Goal: Answer question/provide support: Answer question/provide support

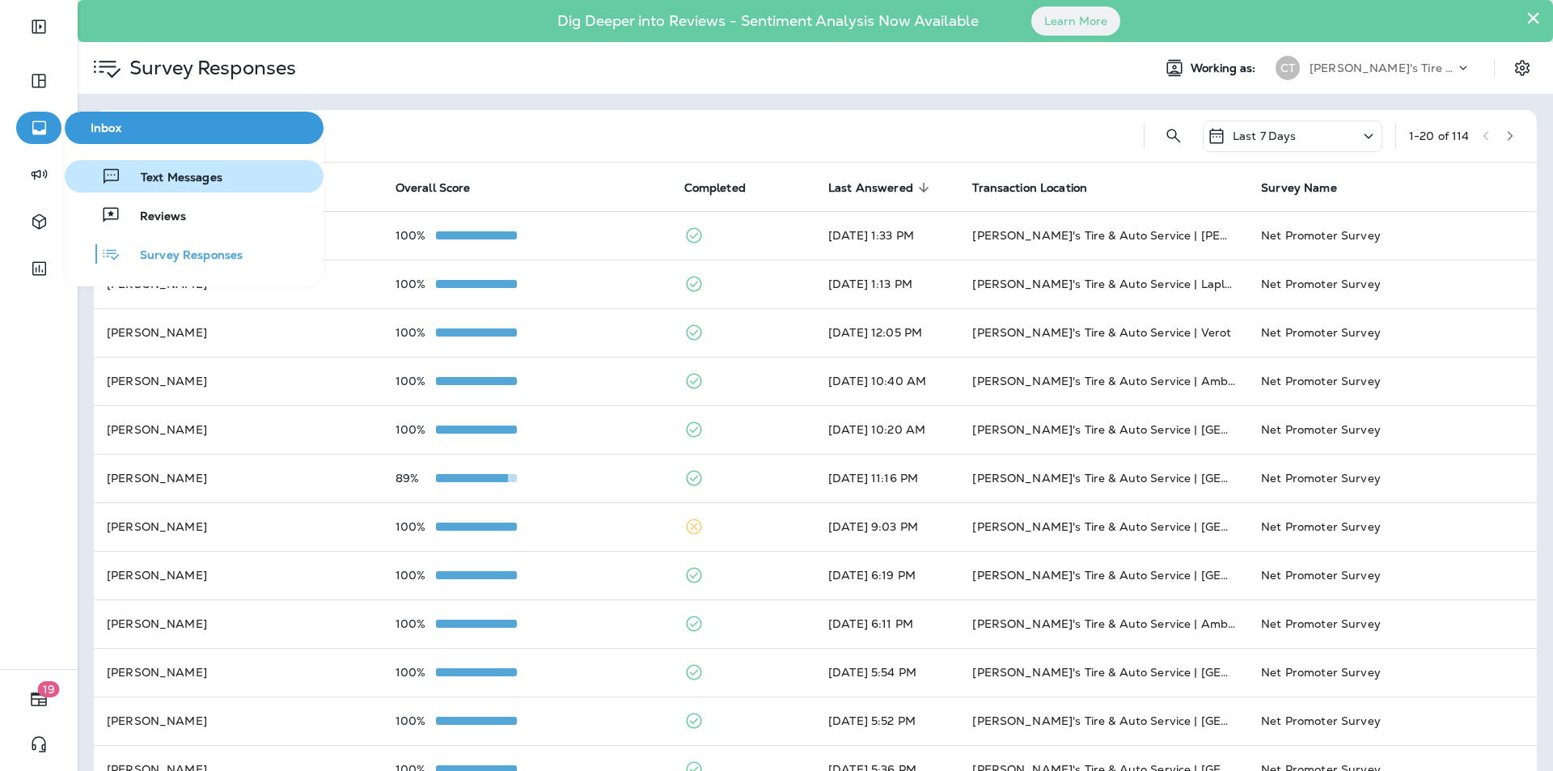
click at [167, 178] on span "Text Messages" at bounding box center [171, 178] width 101 height 15
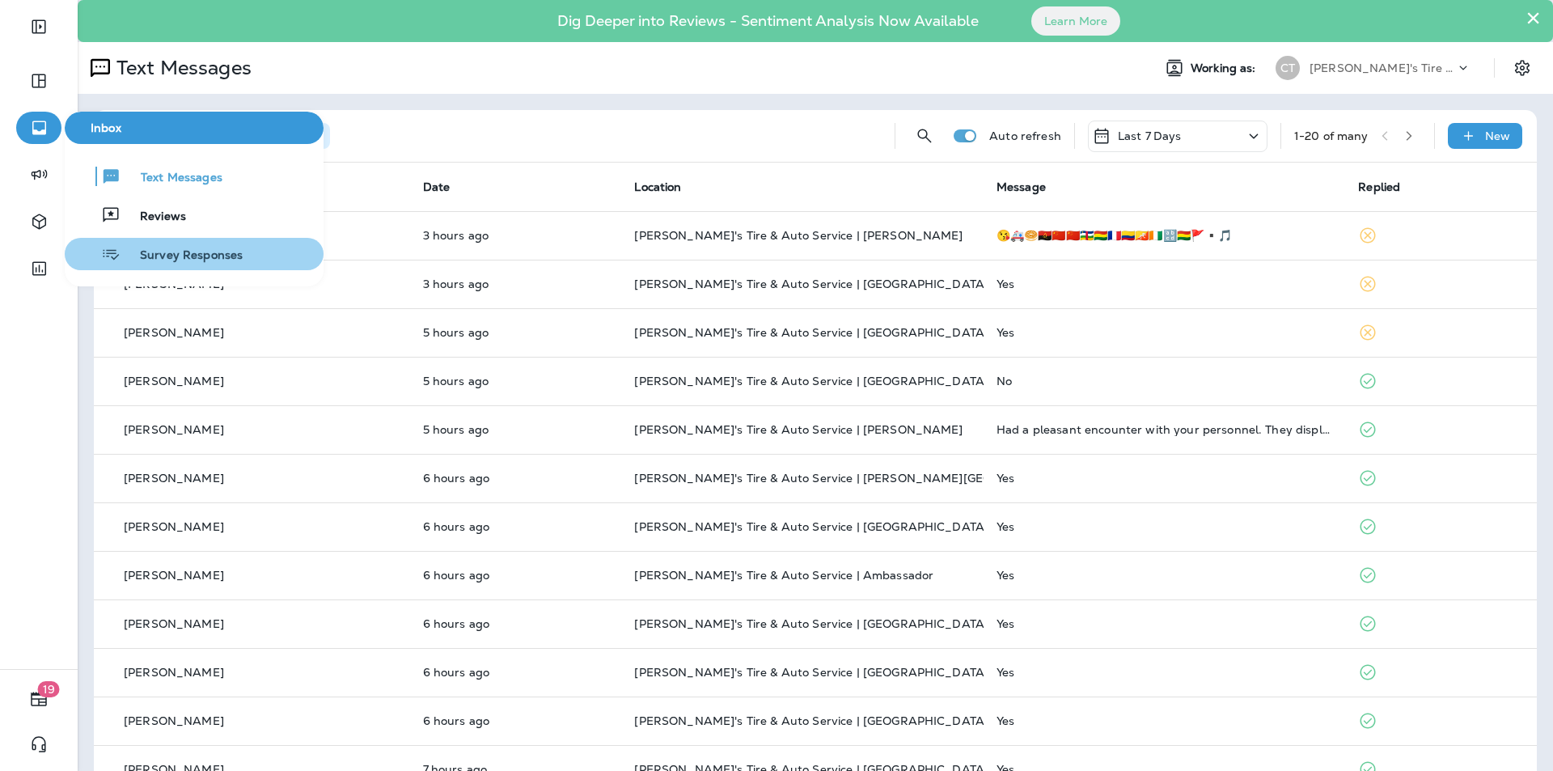
click at [178, 252] on span "Survey Responses" at bounding box center [182, 255] width 122 height 15
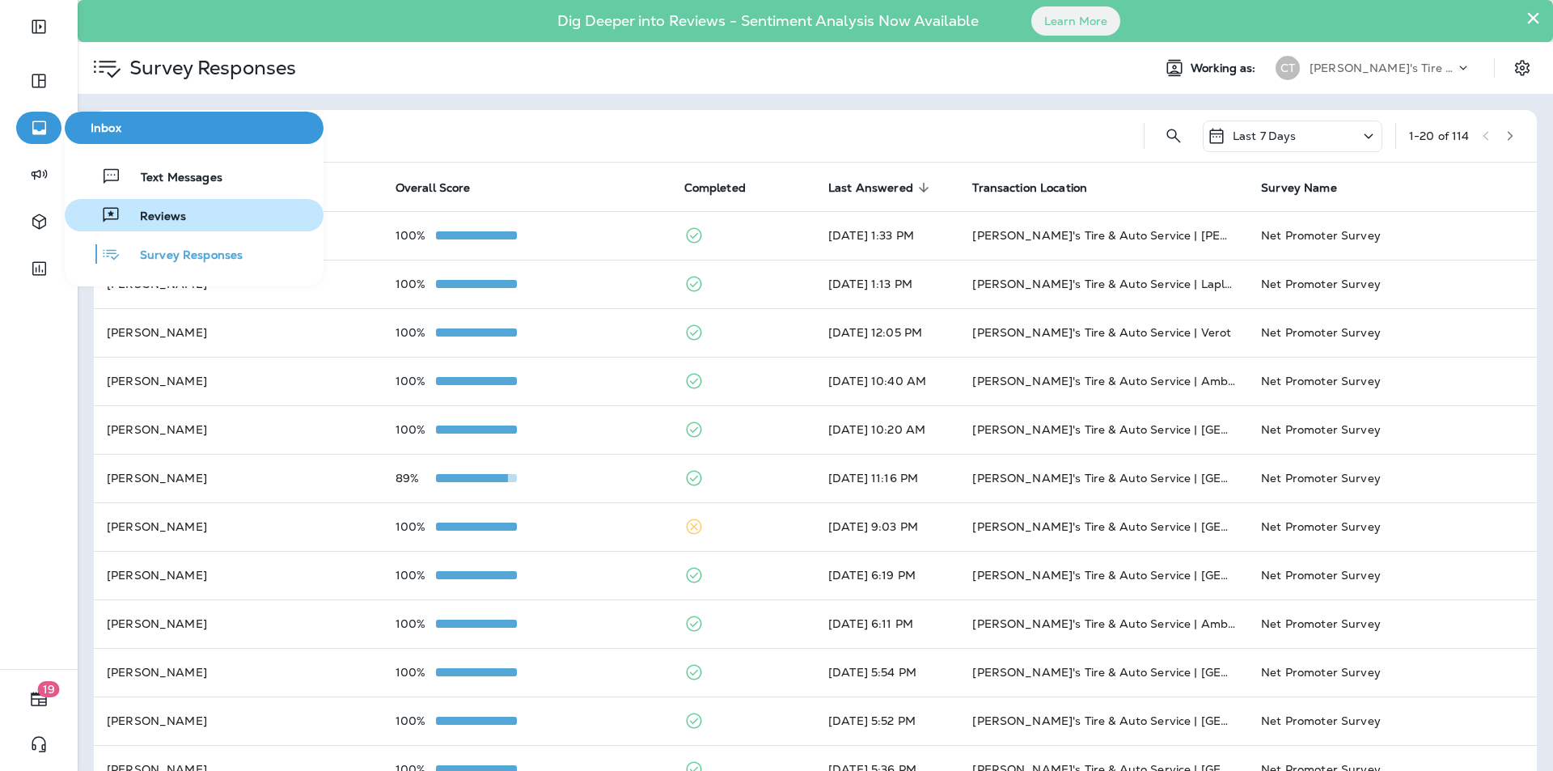
click at [142, 218] on span "Reviews" at bounding box center [154, 216] width 66 height 15
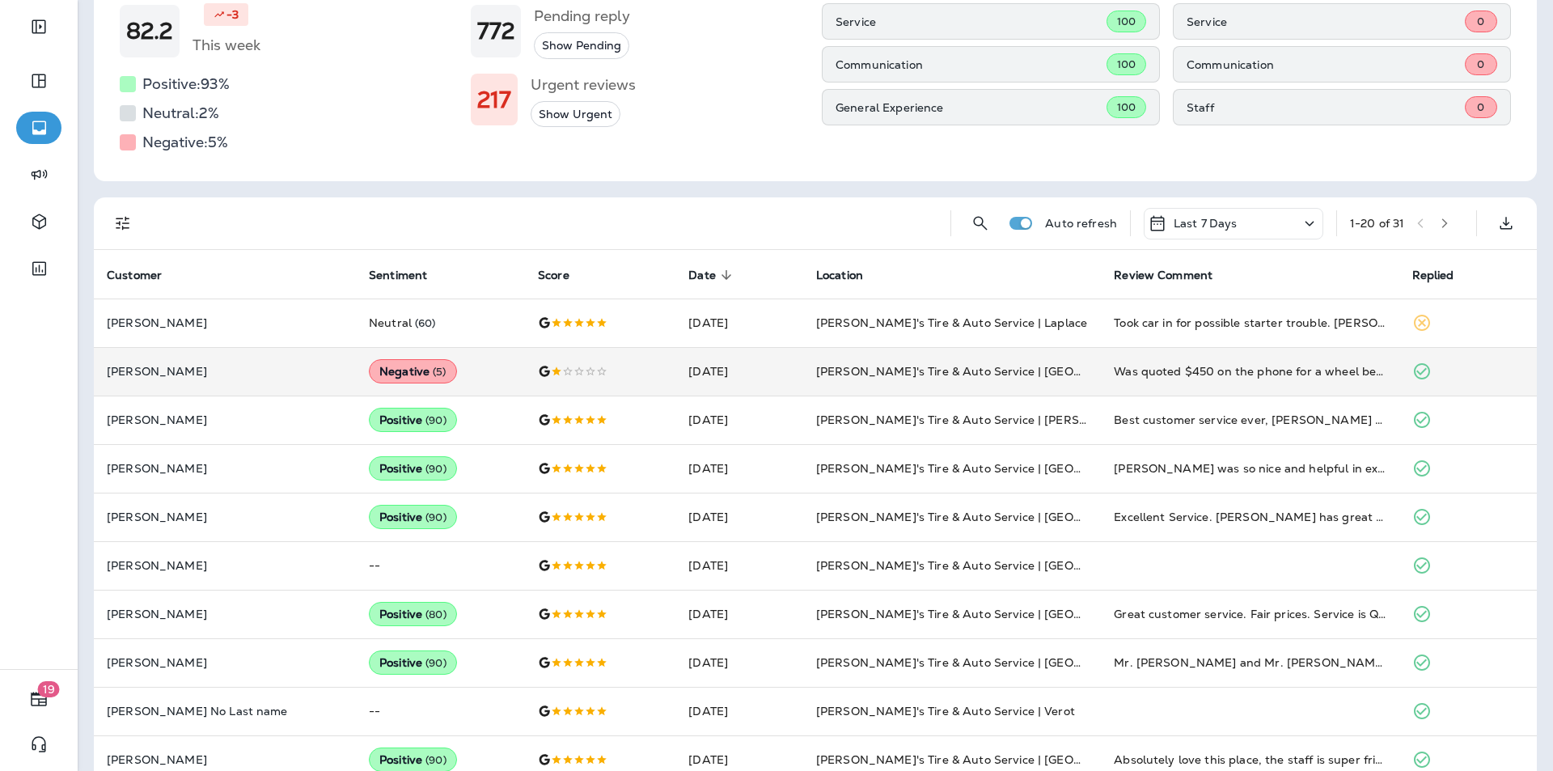
scroll to position [243, 0]
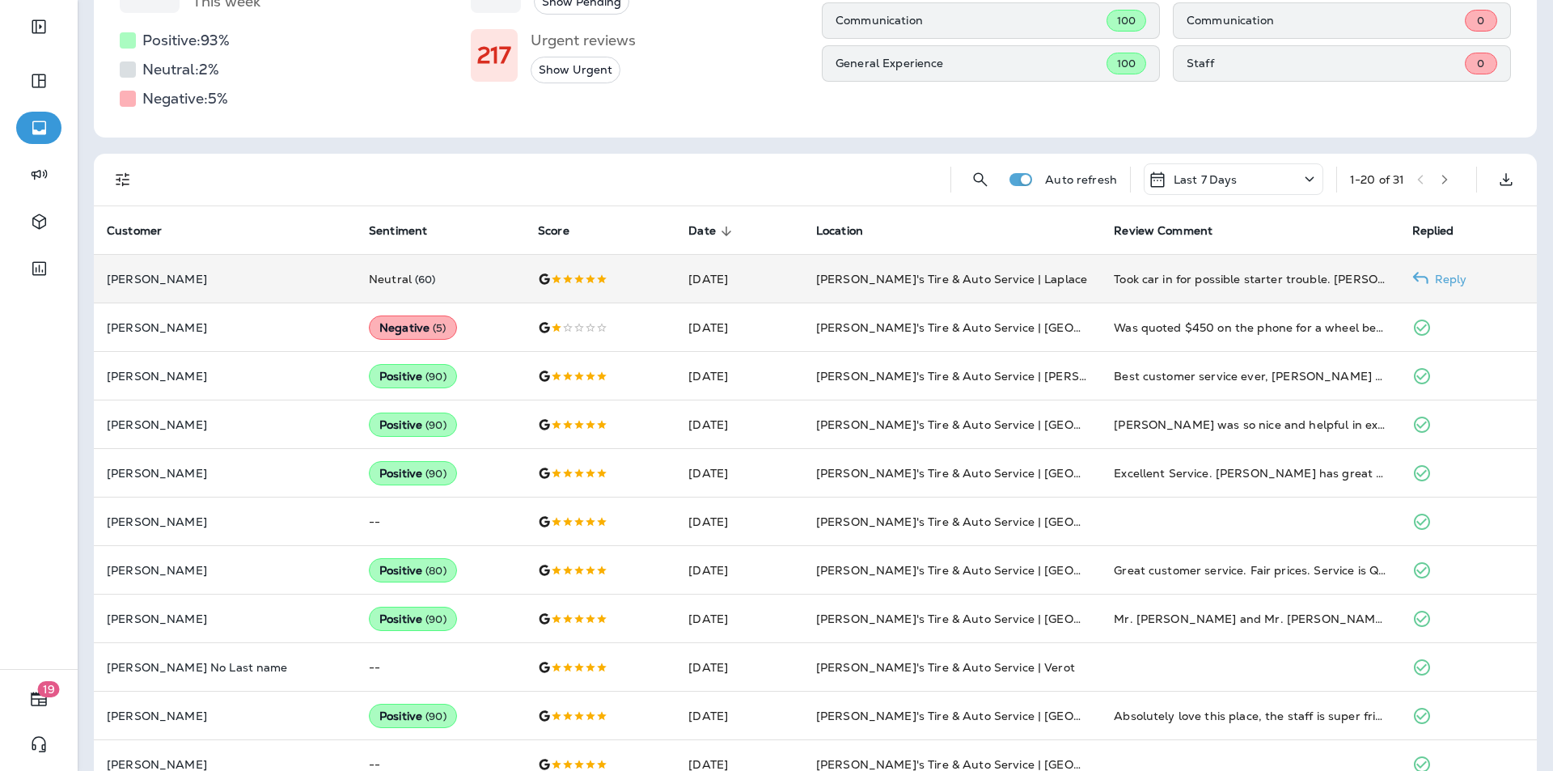
click at [1067, 275] on td "[PERSON_NAME]'s Tire & Auto Service | Laplace" at bounding box center [952, 279] width 298 height 49
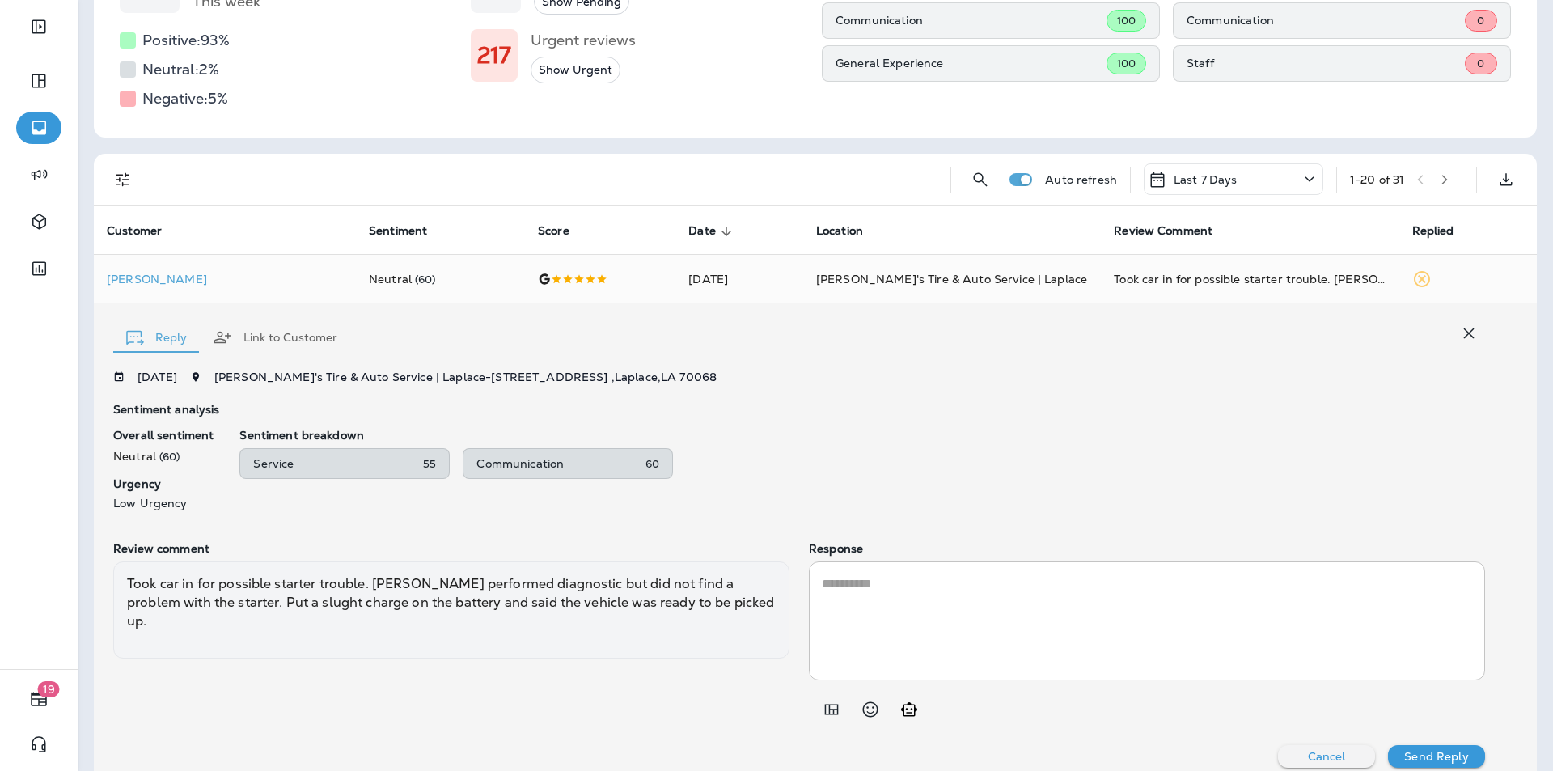
scroll to position [267, 0]
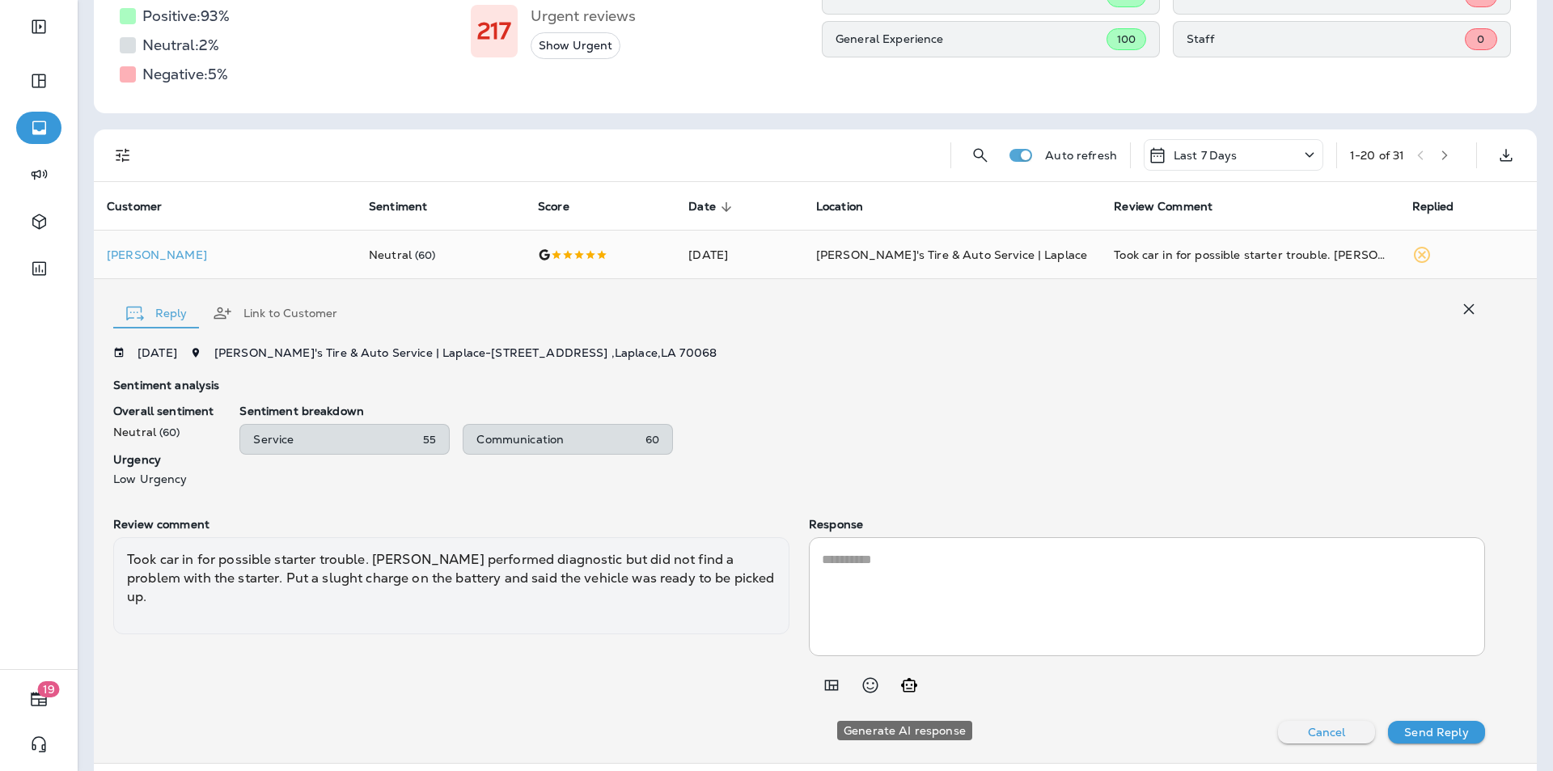
click at [903, 695] on icon "Generate AI response" at bounding box center [908, 684] width 19 height 19
type textarea "**********"
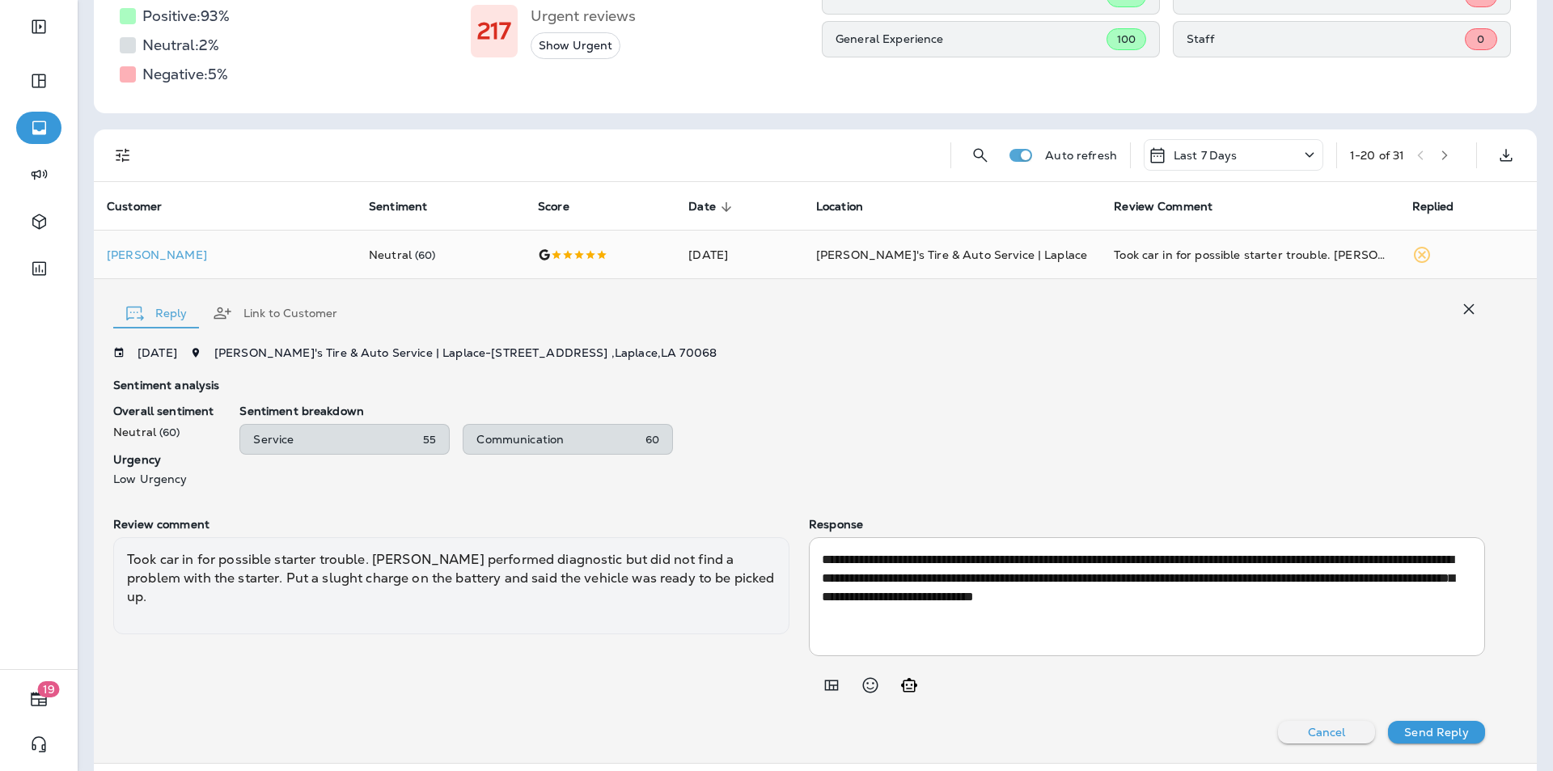
click at [1431, 738] on p "Send Reply" at bounding box center [1436, 731] width 64 height 13
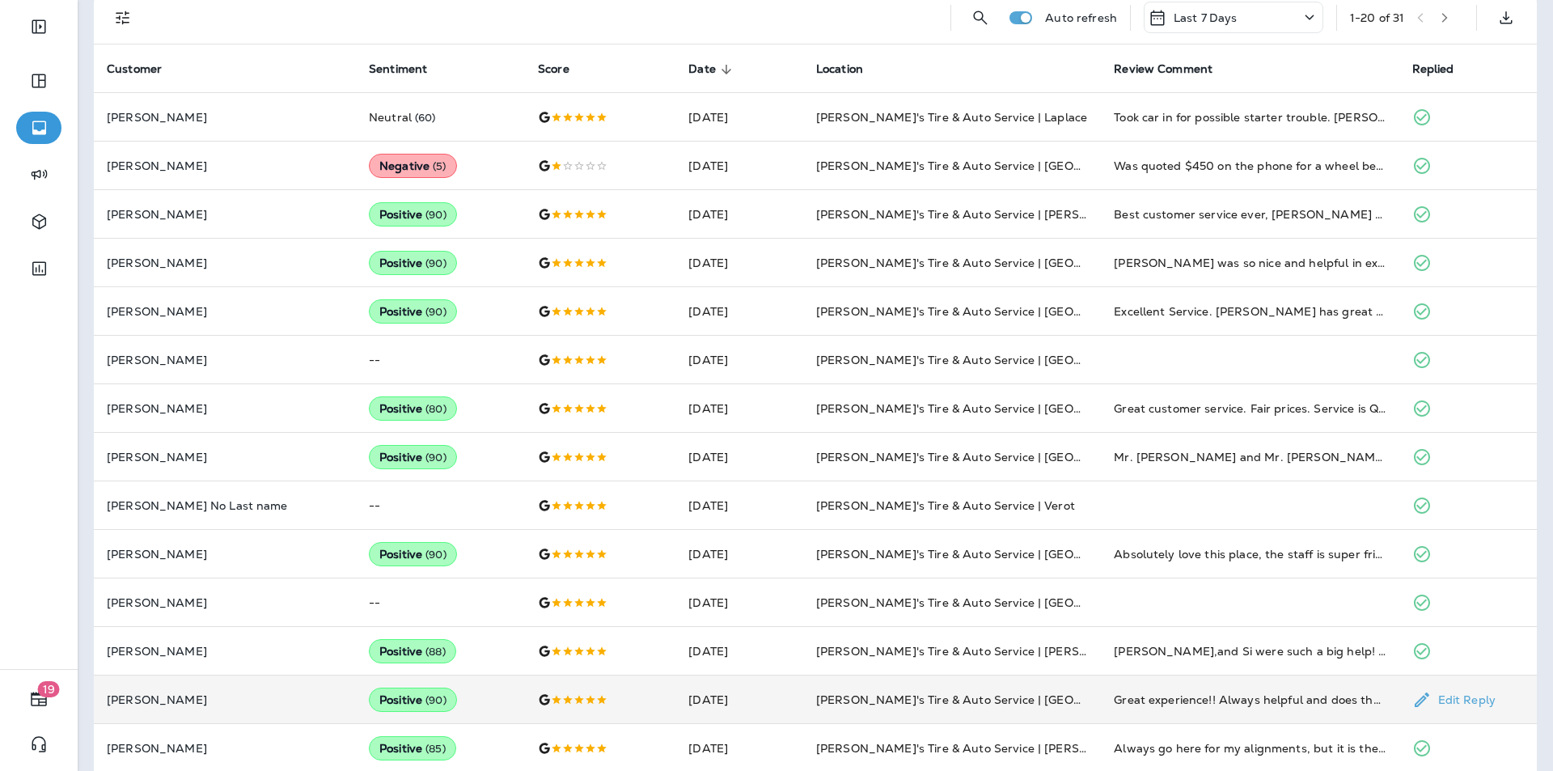
scroll to position [0, 0]
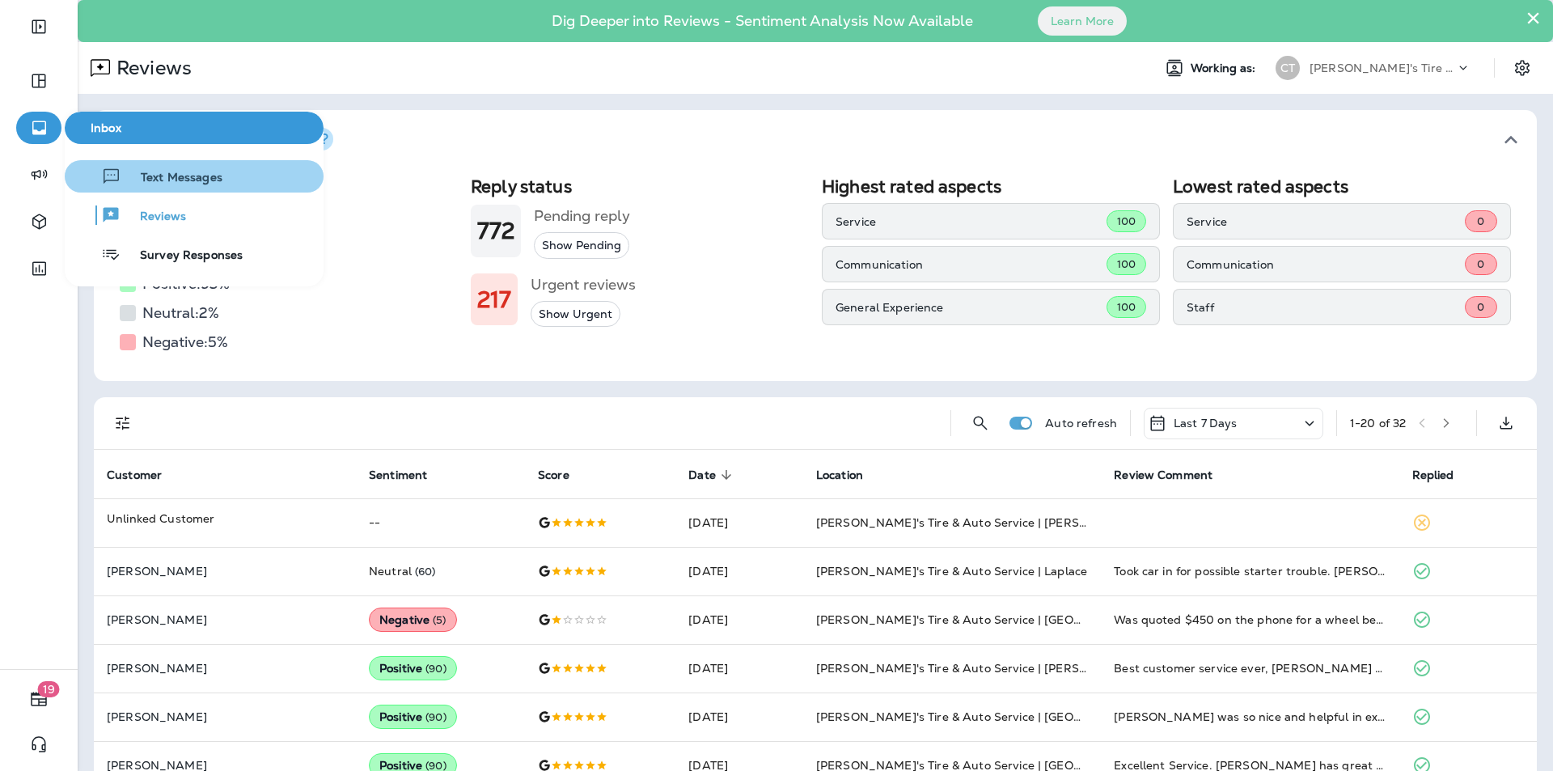
click at [152, 168] on div "Text Messages" at bounding box center [146, 176] width 151 height 19
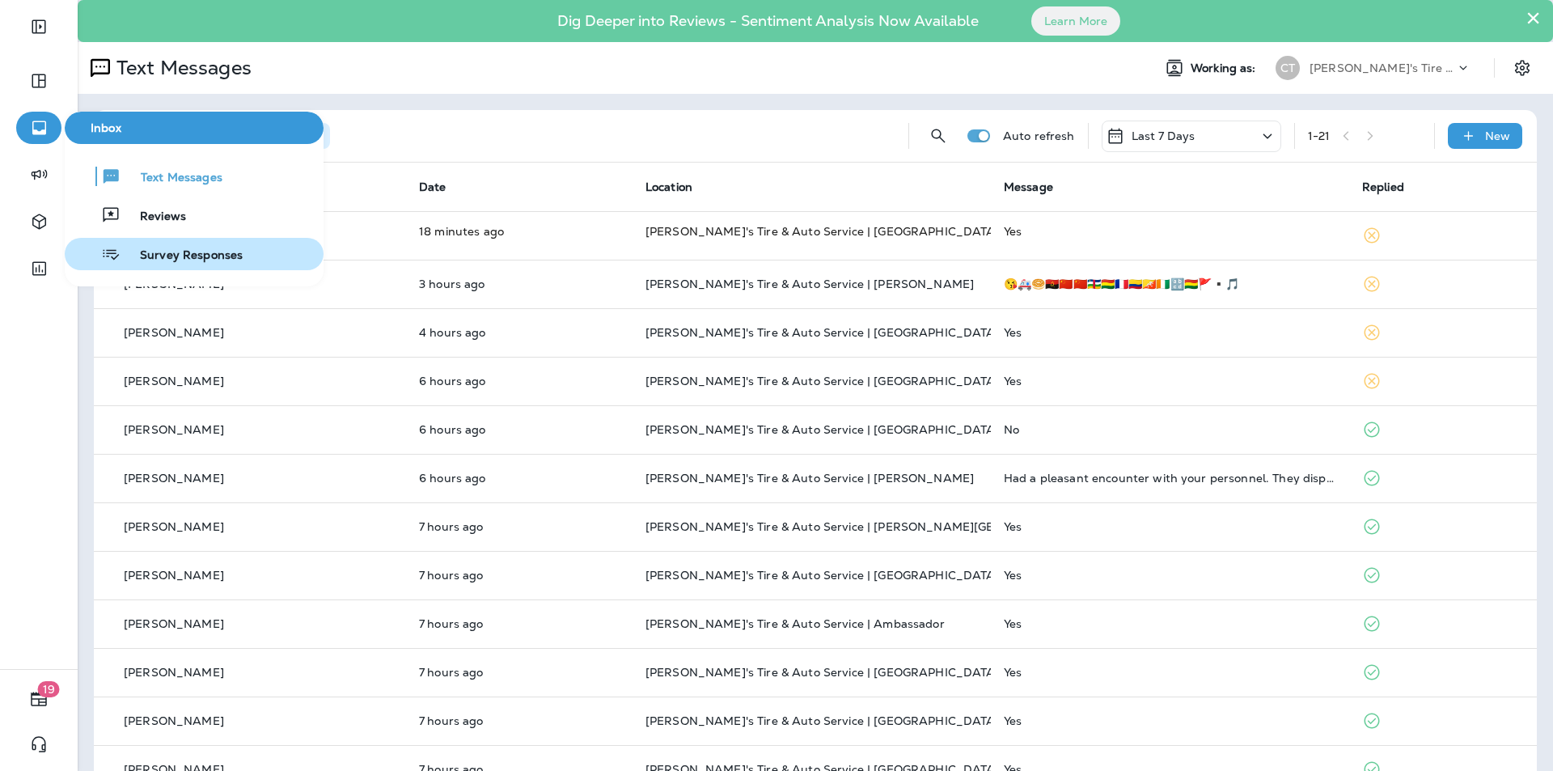
click at [174, 250] on span "Survey Responses" at bounding box center [182, 255] width 122 height 15
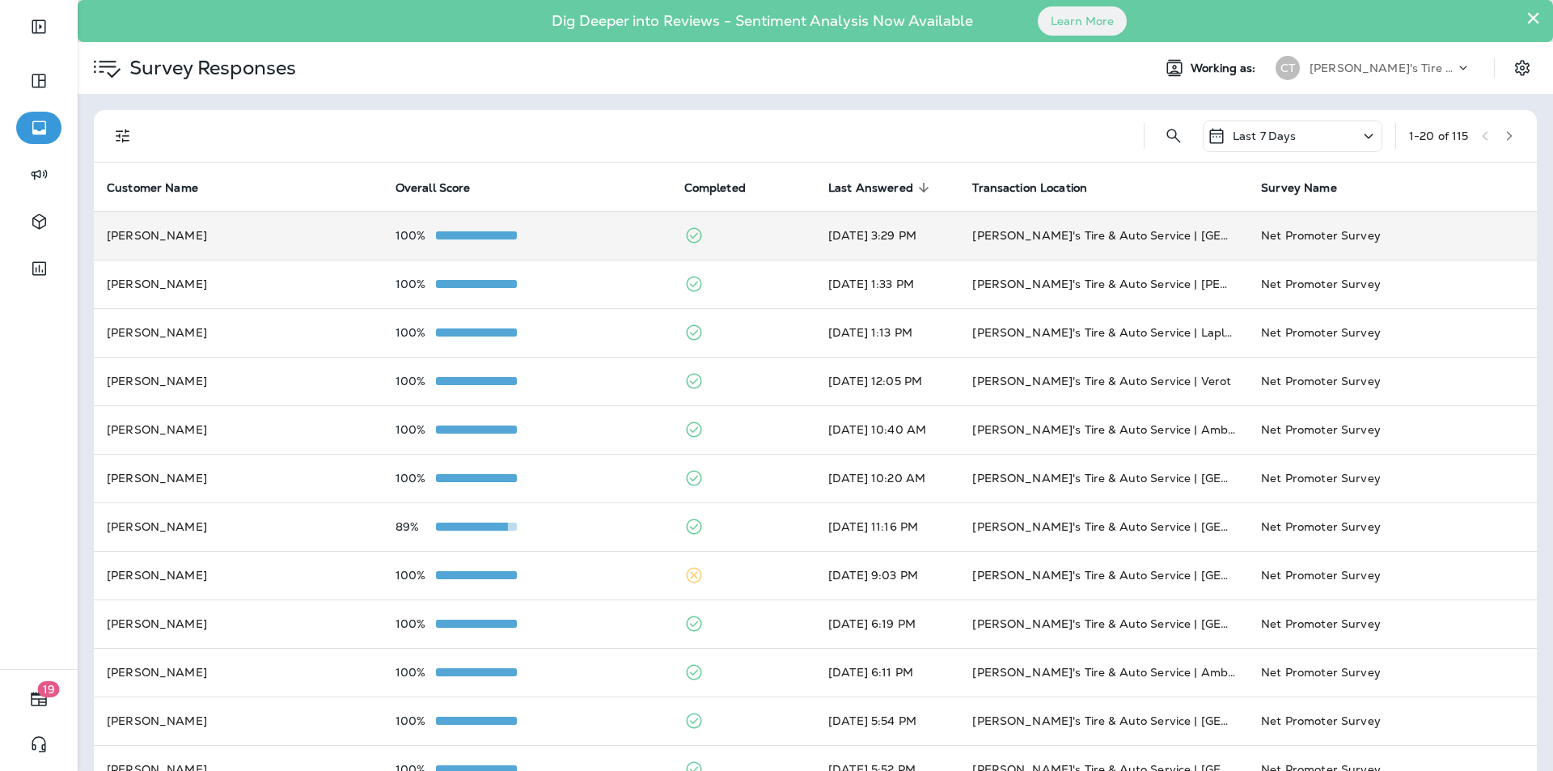
click at [595, 226] on td "100%" at bounding box center [527, 235] width 289 height 49
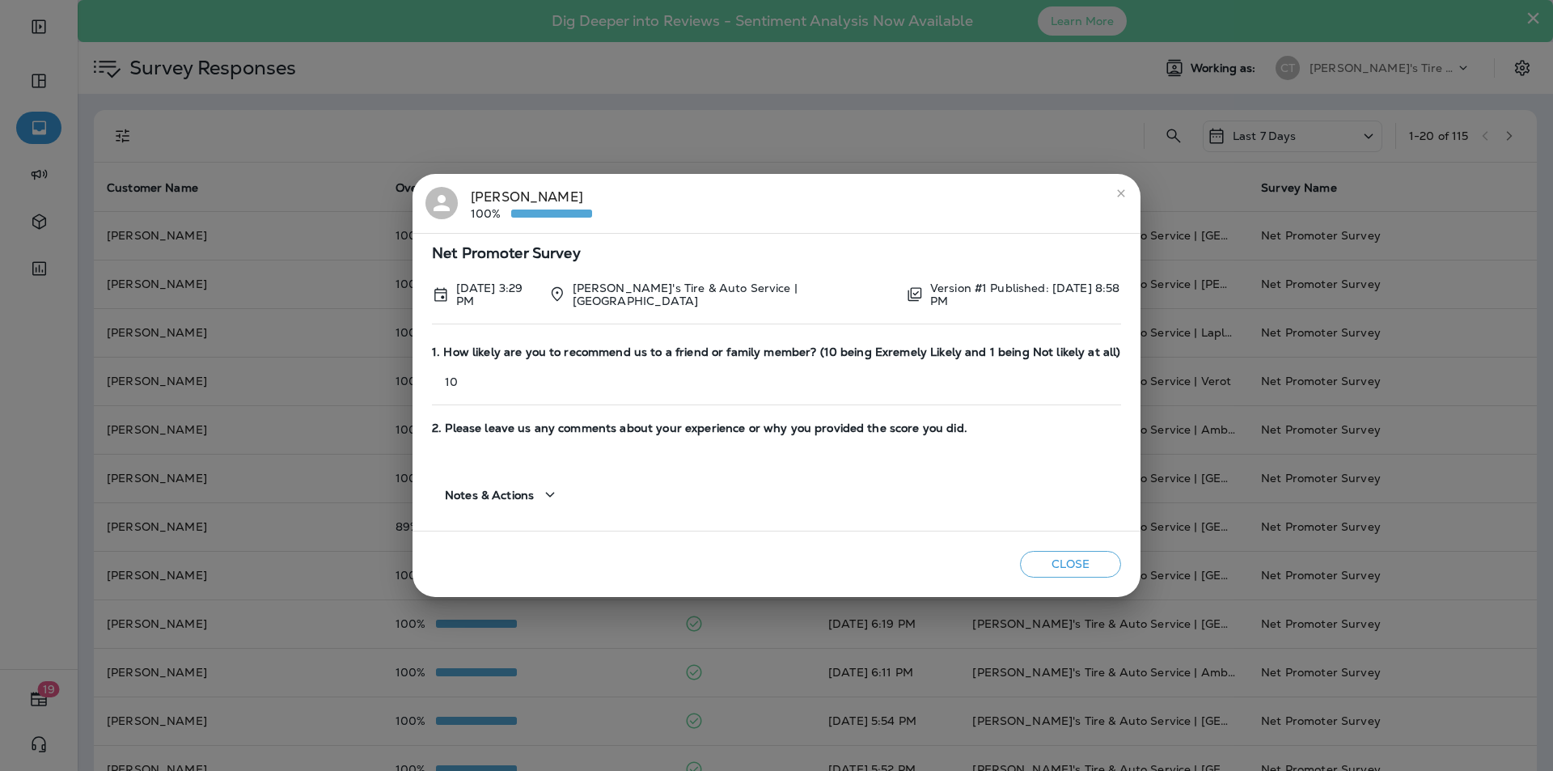
click at [1120, 193] on icon "close" at bounding box center [1120, 193] width 13 height 13
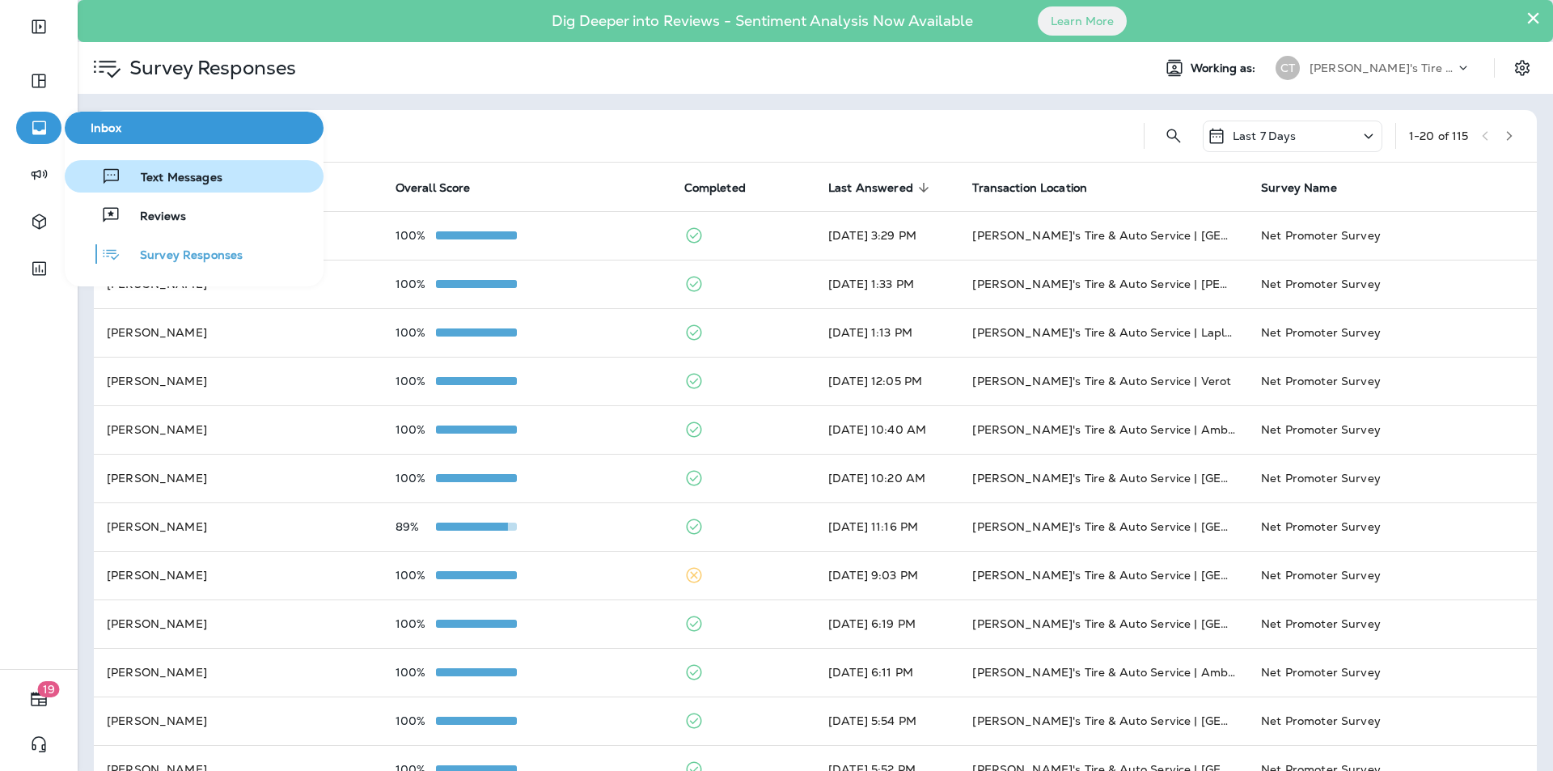
click at [132, 174] on span "Text Messages" at bounding box center [171, 178] width 101 height 15
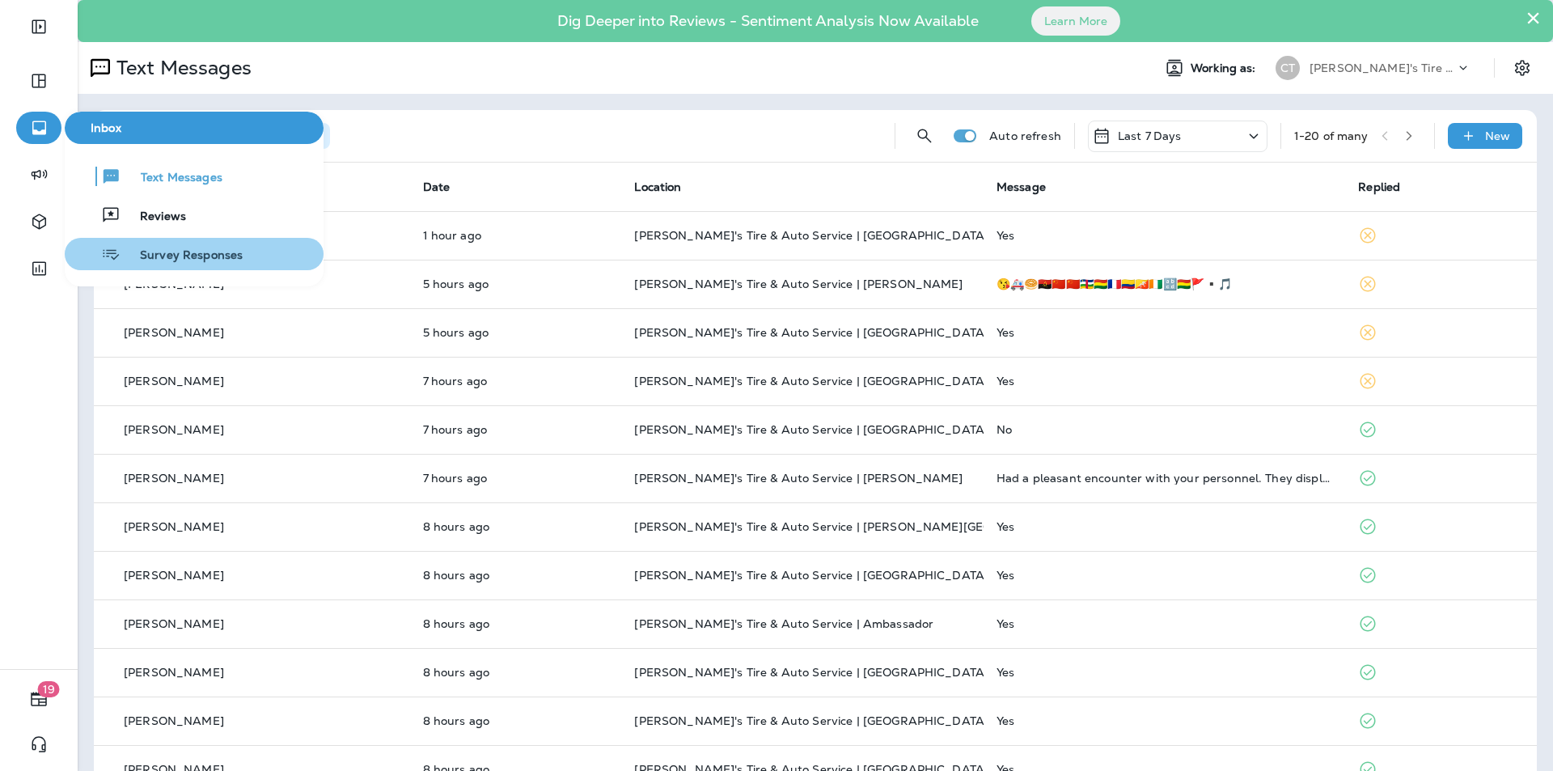
click at [170, 255] on span "Survey Responses" at bounding box center [182, 255] width 122 height 15
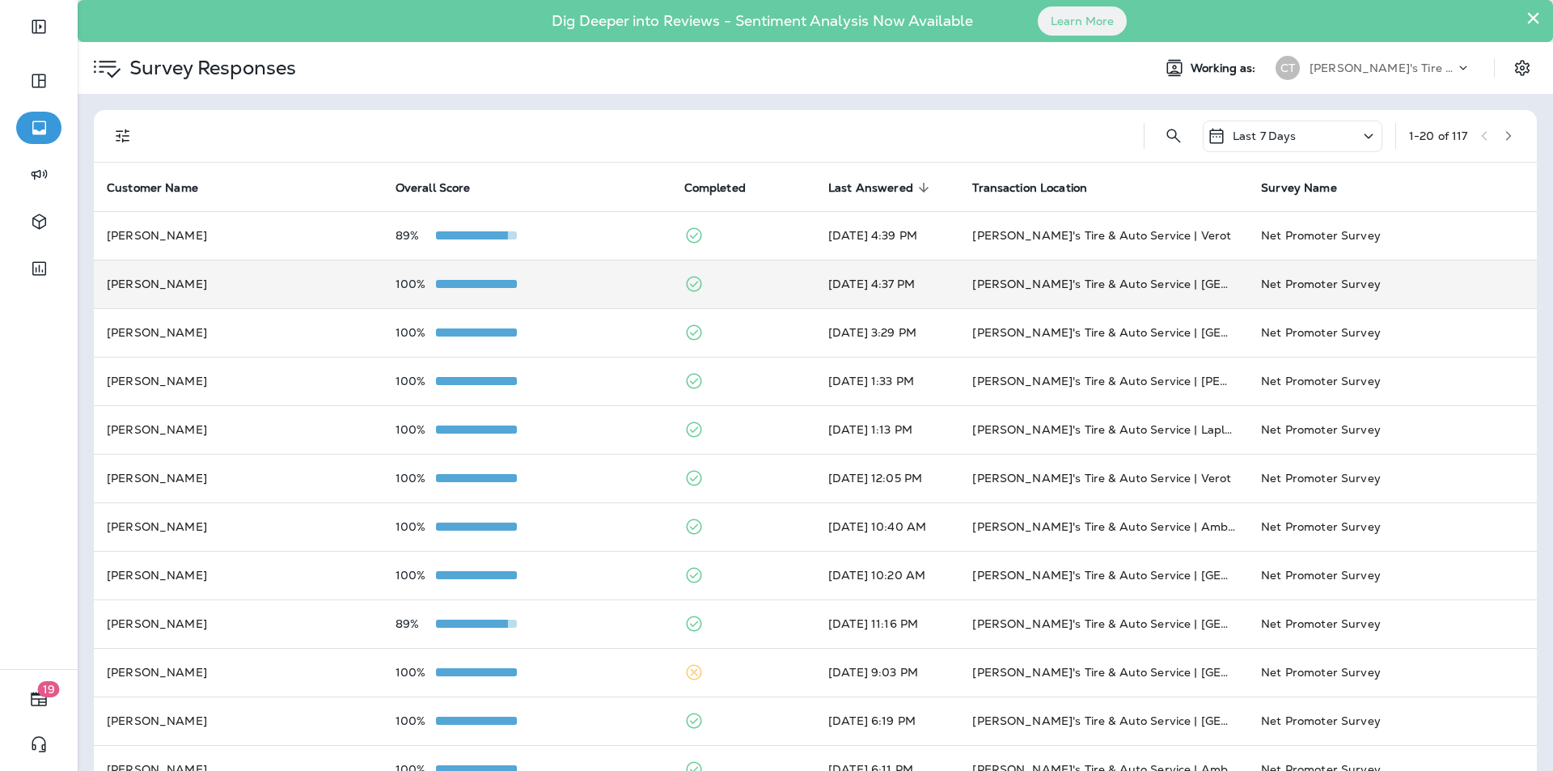
click at [578, 275] on td "100%" at bounding box center [527, 284] width 289 height 49
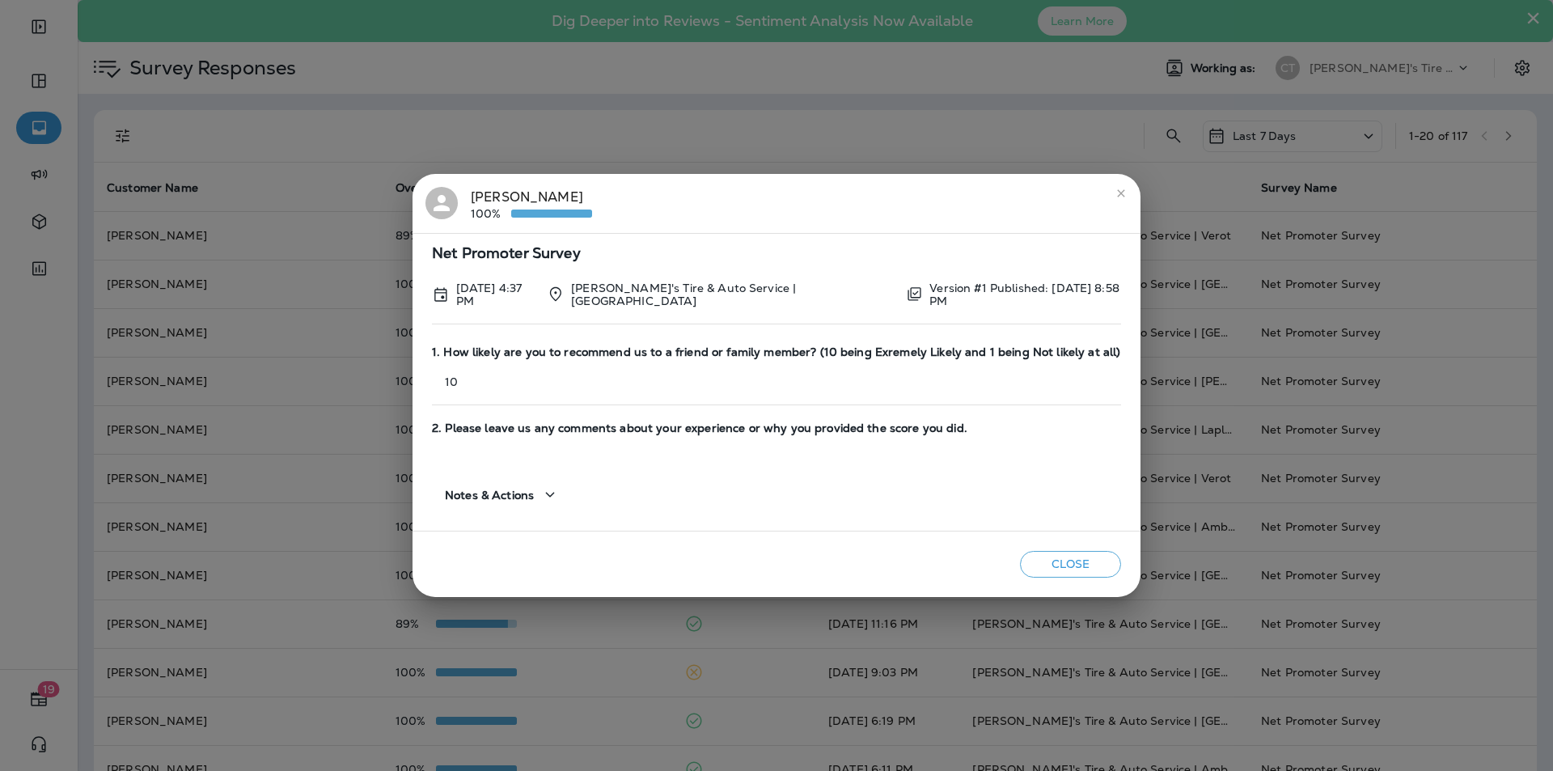
click at [1119, 197] on icon "close" at bounding box center [1120, 192] width 7 height 7
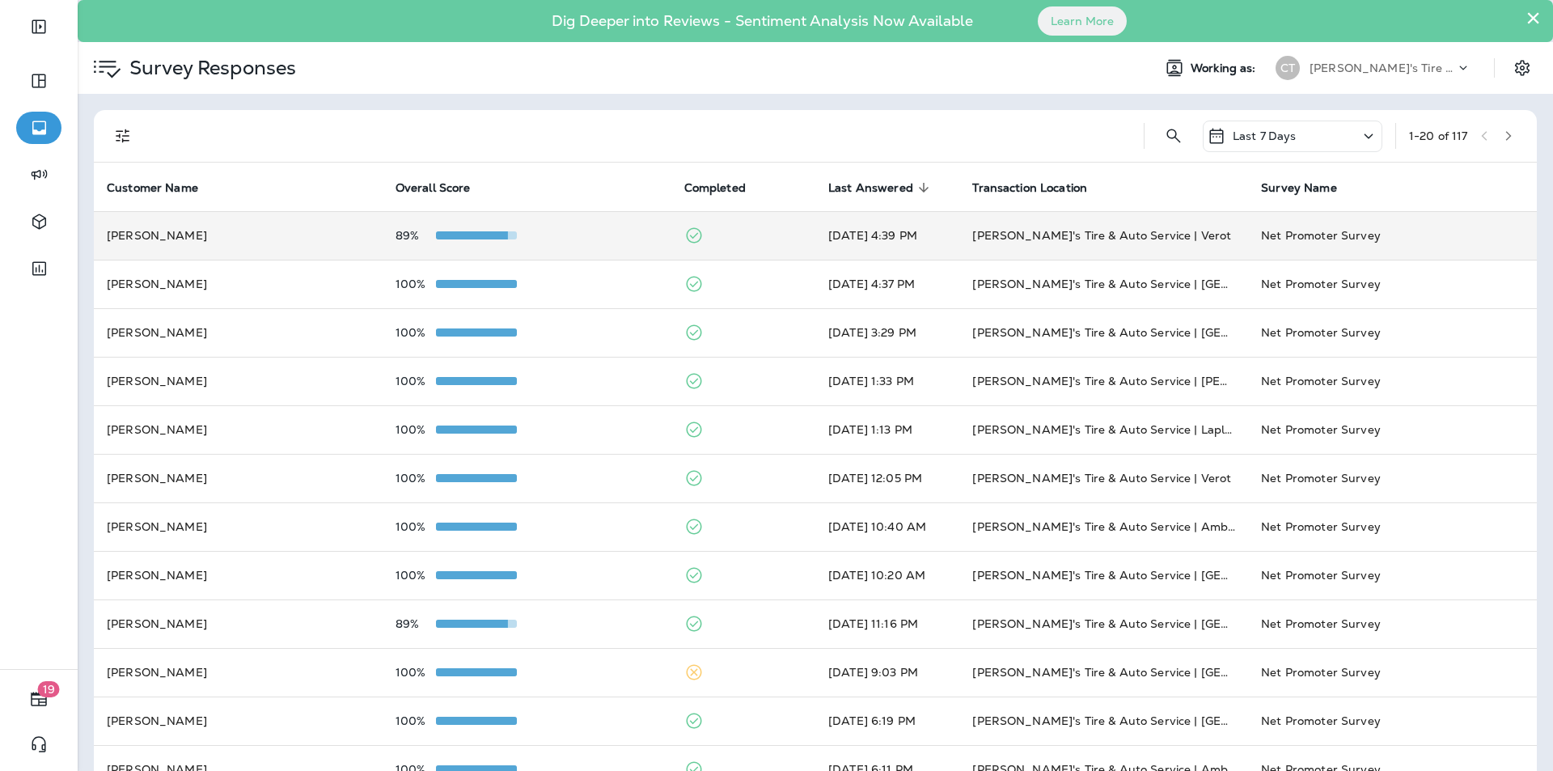
click at [580, 228] on td "89%" at bounding box center [527, 235] width 289 height 49
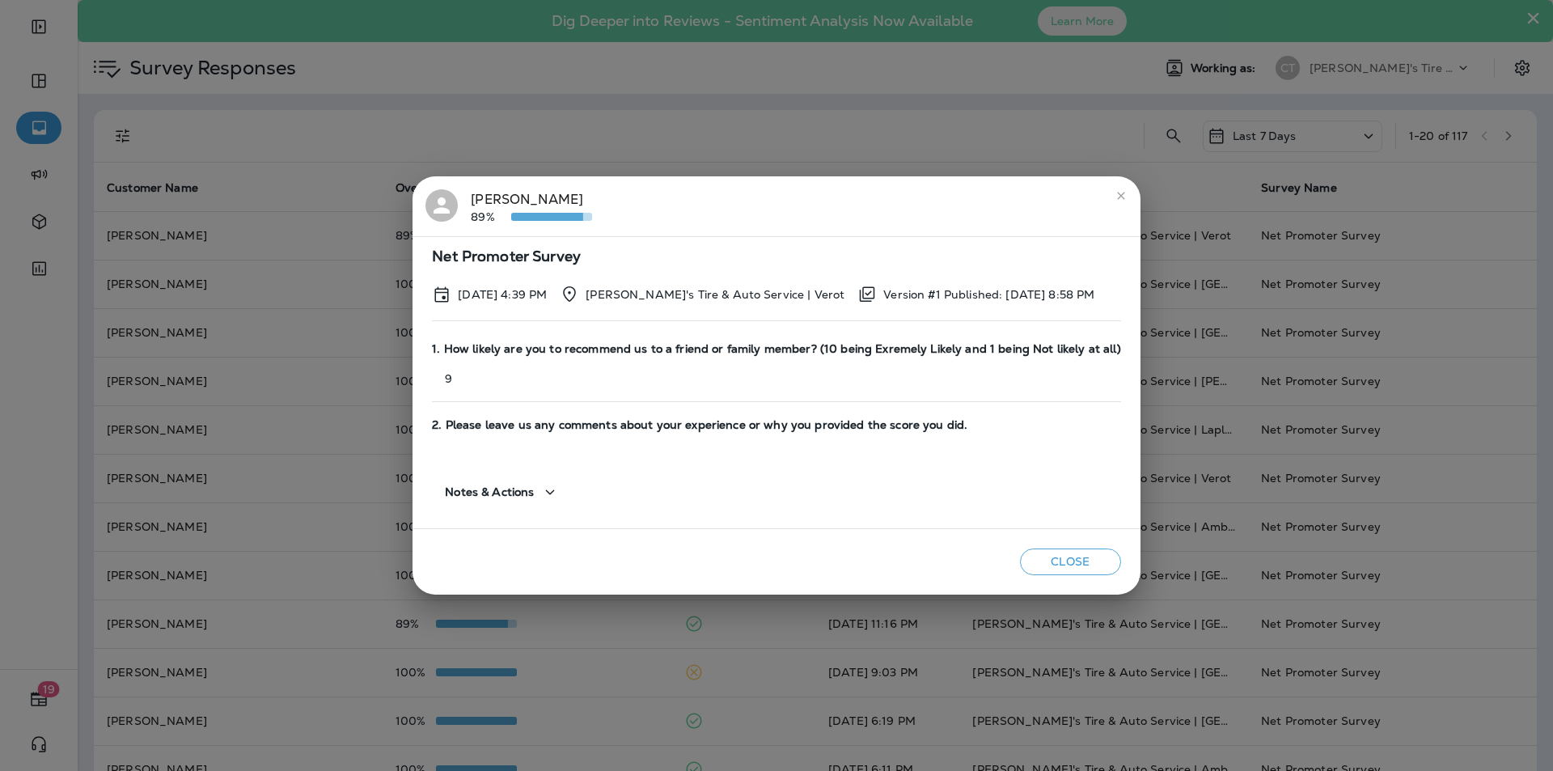
click at [1114, 195] on icon "close" at bounding box center [1120, 195] width 13 height 13
